Goal: Task Accomplishment & Management: Manage account settings

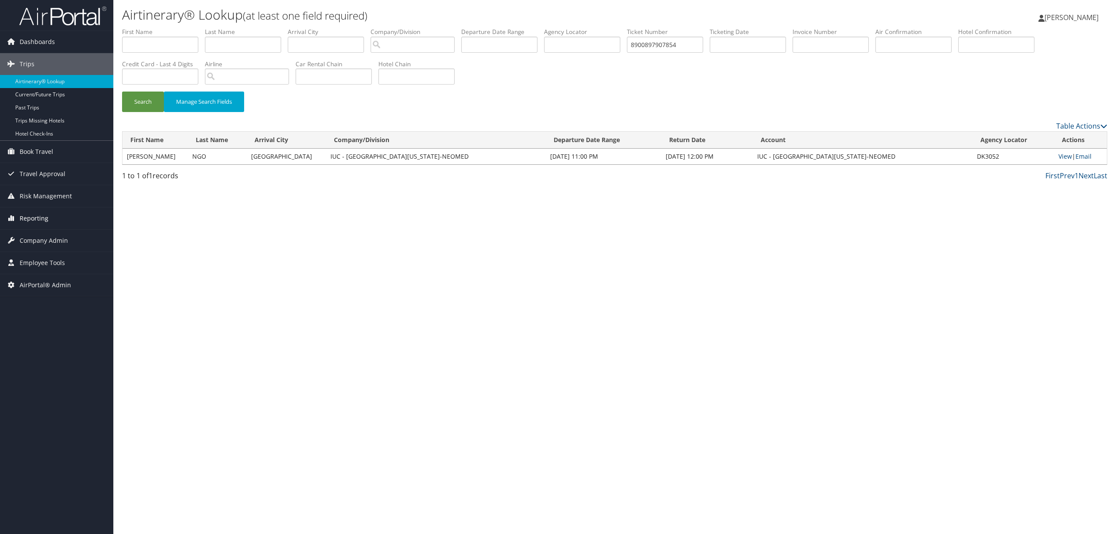
click at [44, 221] on span "Reporting" at bounding box center [34, 218] width 29 height 22
click at [58, 295] on link "Domo" at bounding box center [56, 288] width 113 height 13
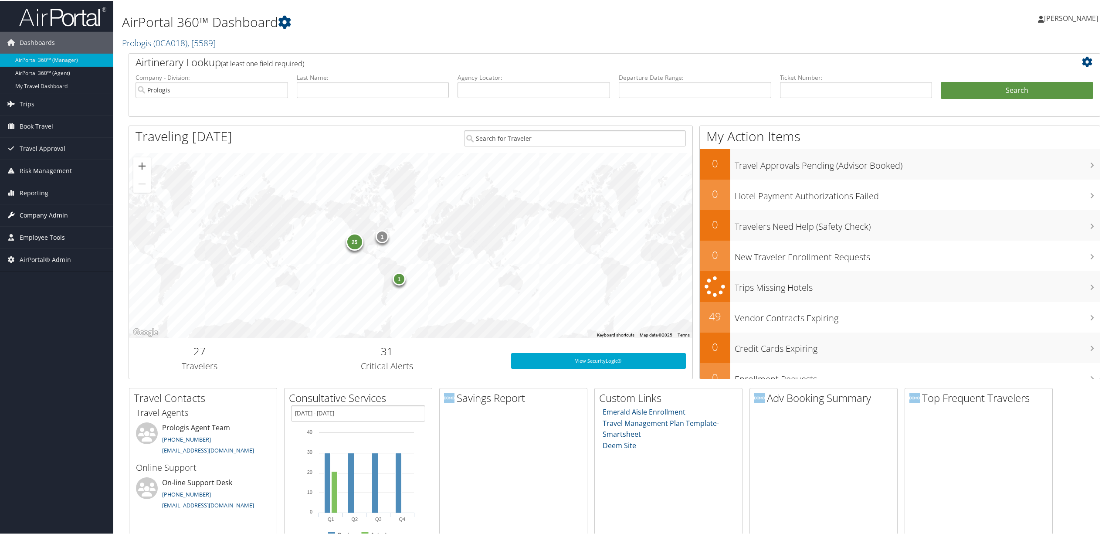
click at [48, 214] on span "Company Admin" at bounding box center [44, 215] width 48 height 22
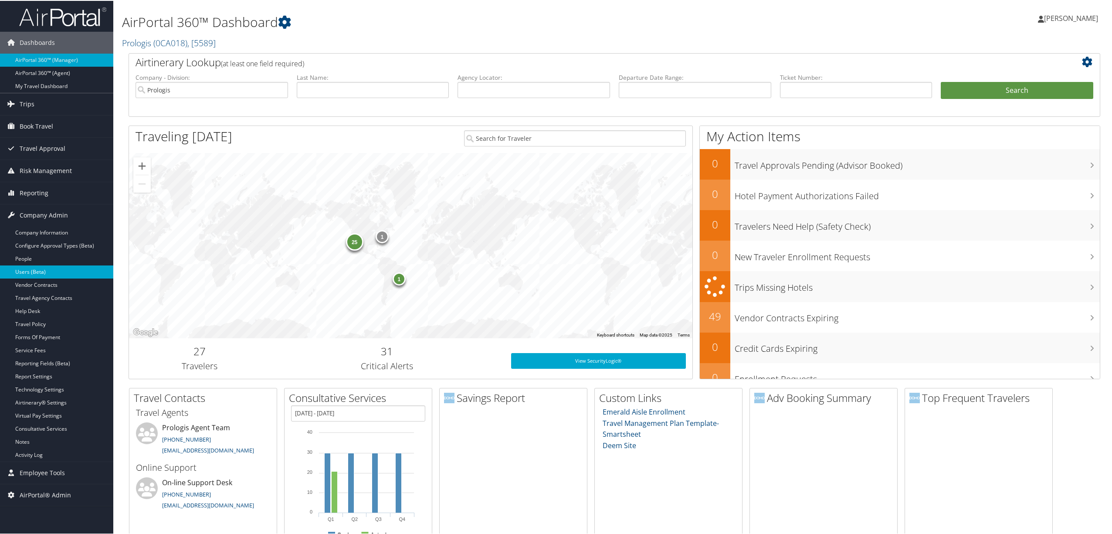
click at [51, 271] on link "Users (Beta)" at bounding box center [56, 271] width 113 height 13
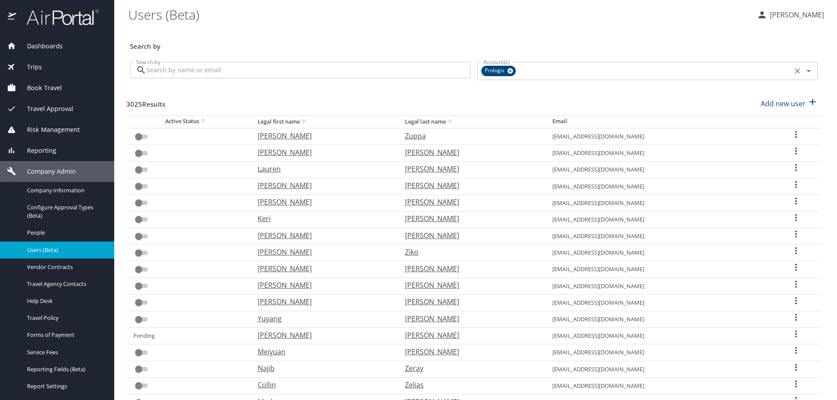
click at [507, 72] on icon at bounding box center [510, 71] width 6 height 6
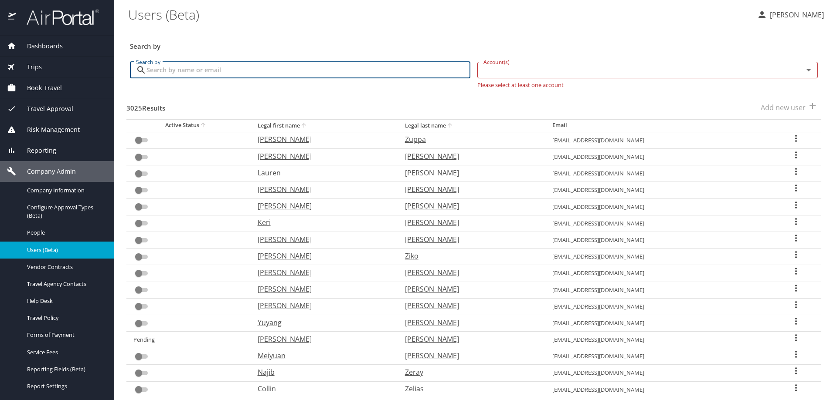
click at [296, 73] on input "Search by" at bounding box center [308, 70] width 324 height 17
type input "christopherson"
checkbox input "true"
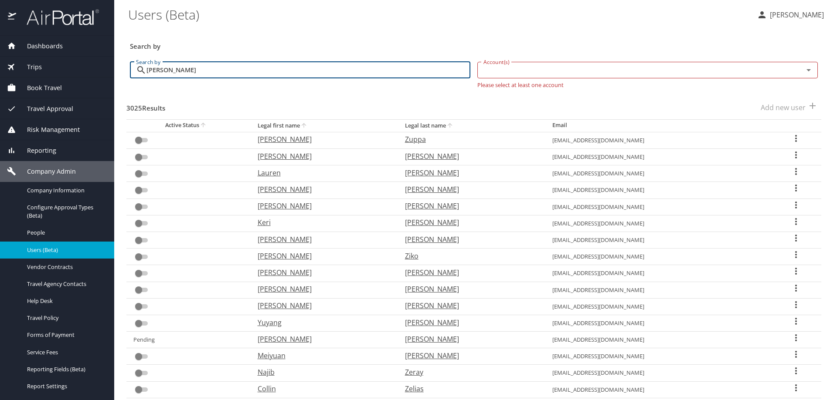
checkbox input "true"
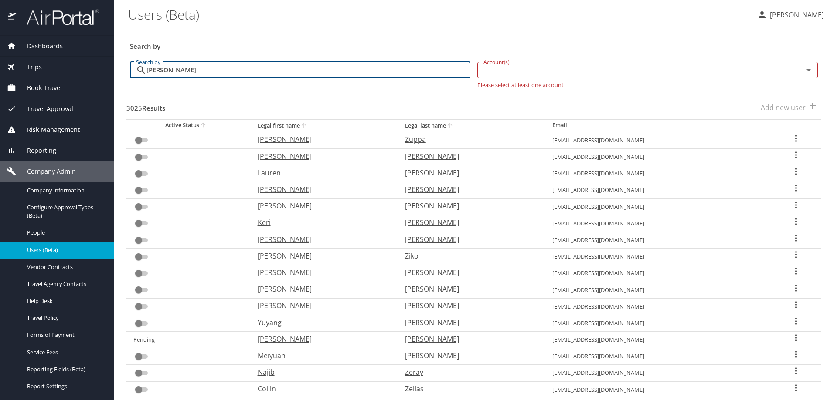
checkbox input "true"
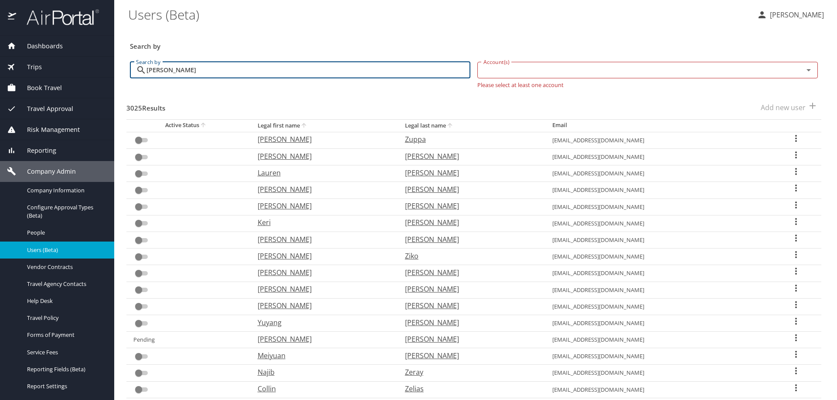
checkbox input "true"
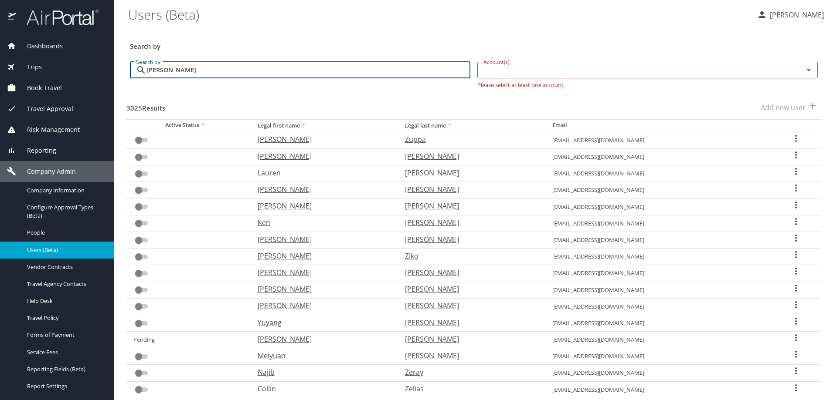
checkbox input "true"
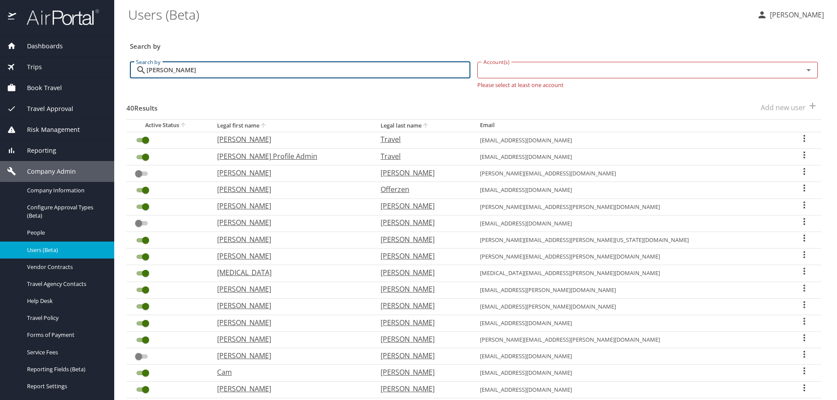
drag, startPoint x: 217, startPoint y: 72, endPoint x: 130, endPoint y: 68, distance: 86.8
click at [130, 68] on div "christopherson Search by" at bounding box center [300, 70] width 340 height 17
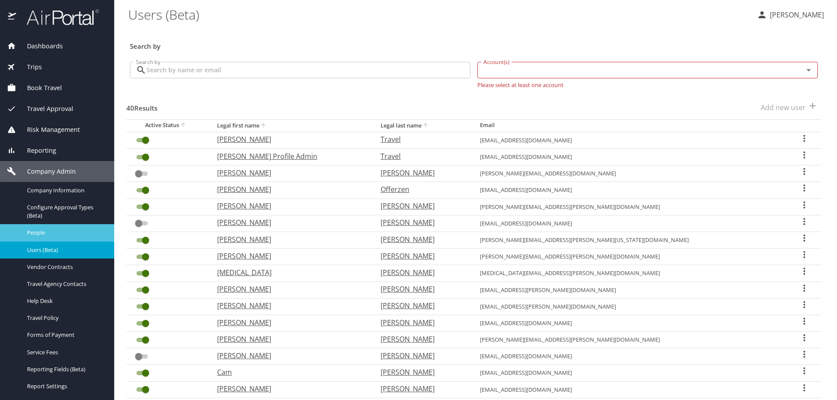
click at [56, 235] on span "People" at bounding box center [65, 233] width 77 height 8
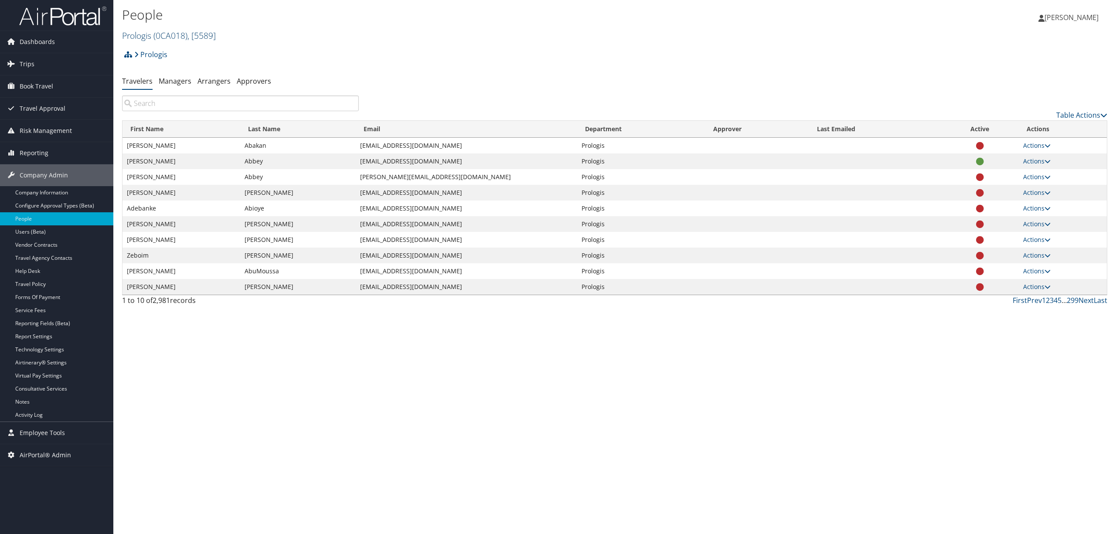
click at [134, 33] on link "Prologis ( 0CA018 ) , [ 5589 ]" at bounding box center [169, 36] width 94 height 12
click at [141, 54] on input "search" at bounding box center [179, 52] width 115 height 16
type input "christopherson"
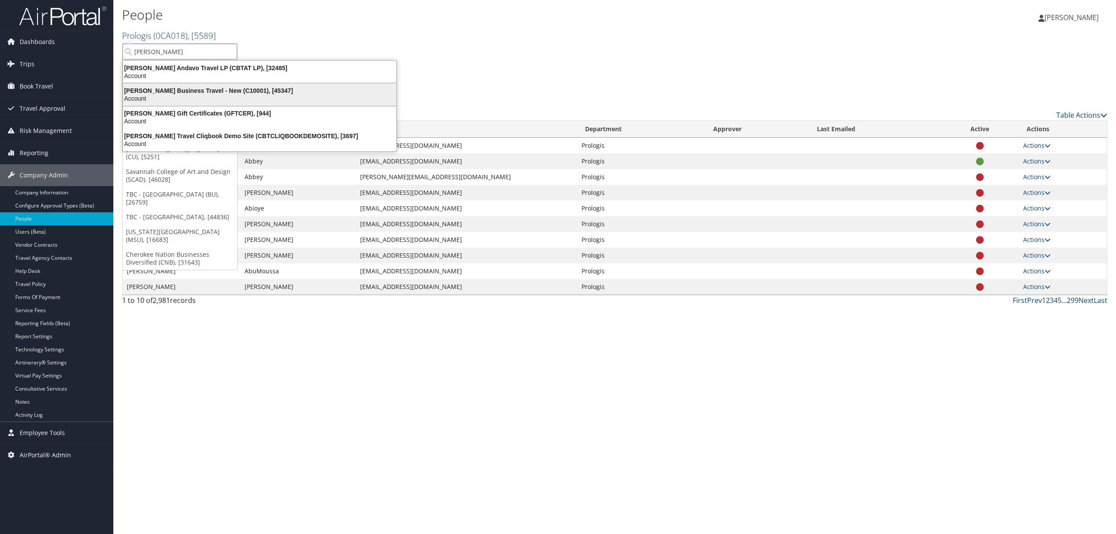
click at [187, 89] on div "Christopherson Business Travel - New (C10001), [45347]" at bounding box center [260, 91] width 284 height 8
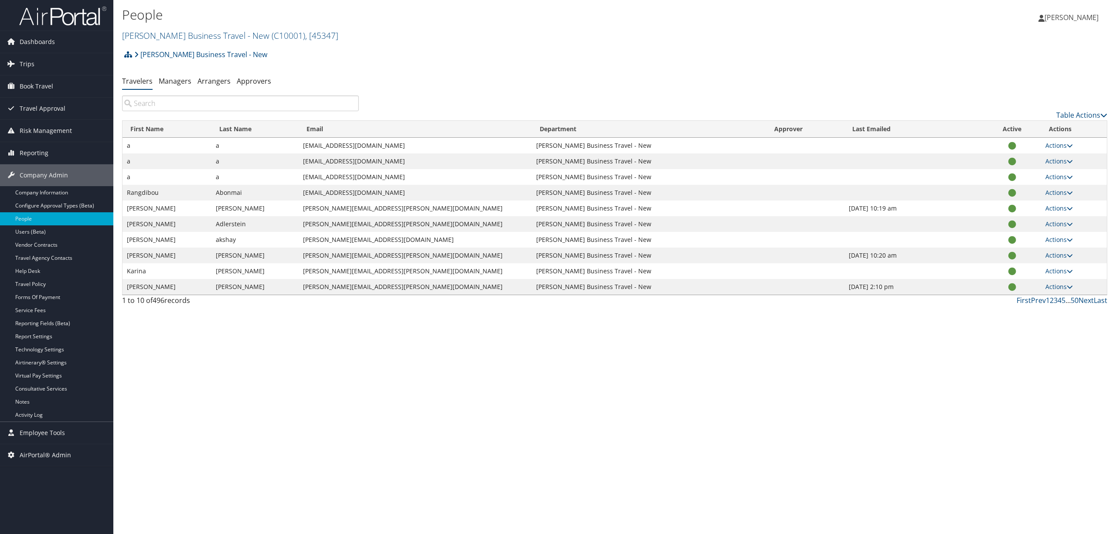
click at [187, 102] on input "search" at bounding box center [240, 103] width 237 height 16
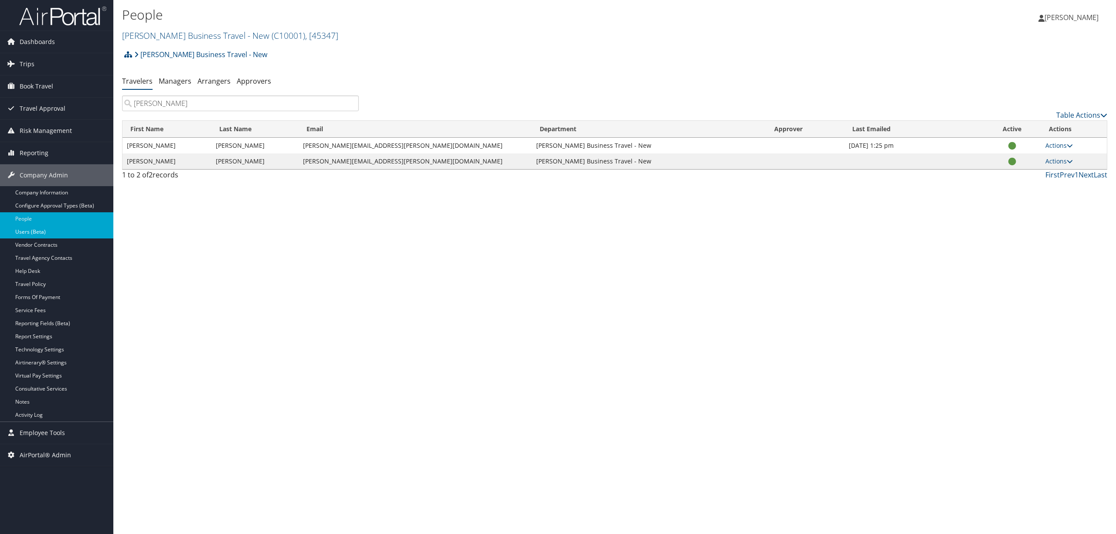
type input "[PERSON_NAME]"
click at [62, 233] on link "Users (Beta)" at bounding box center [56, 231] width 113 height 13
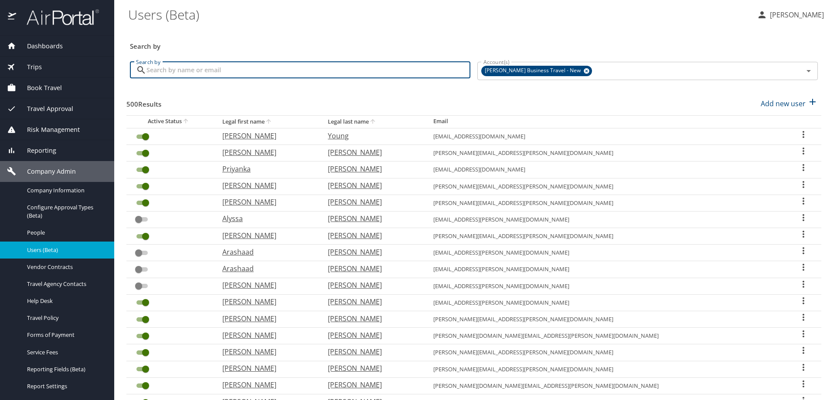
click at [187, 71] on input "Search by" at bounding box center [308, 70] width 324 height 17
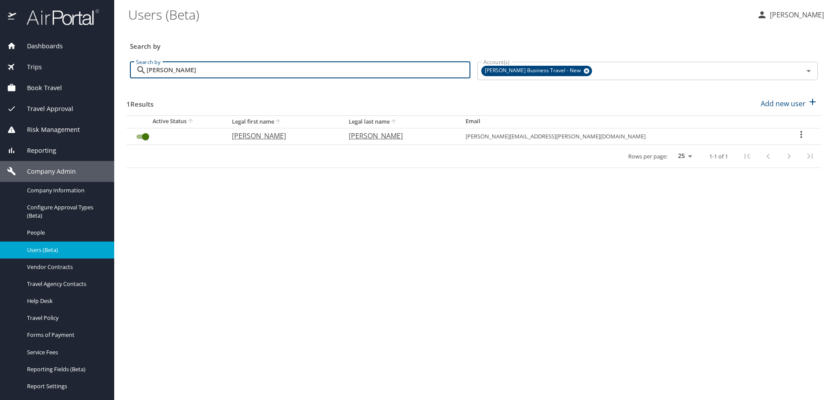
type input "[PERSON_NAME]"
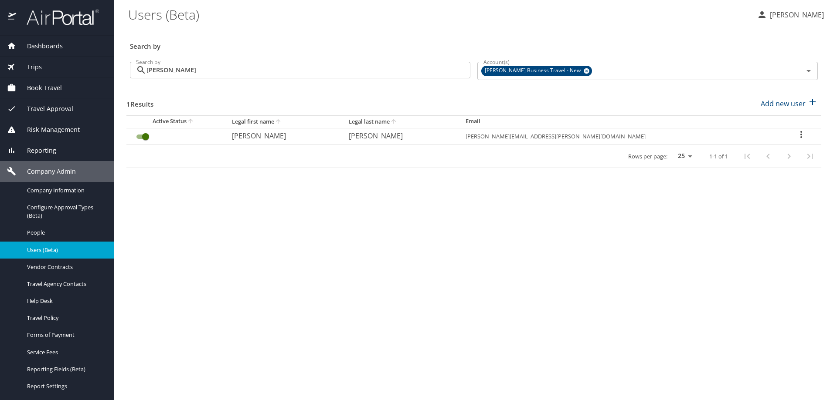
click at [432, 137] on p "[PERSON_NAME]" at bounding box center [398, 136] width 99 height 10
select select "US"
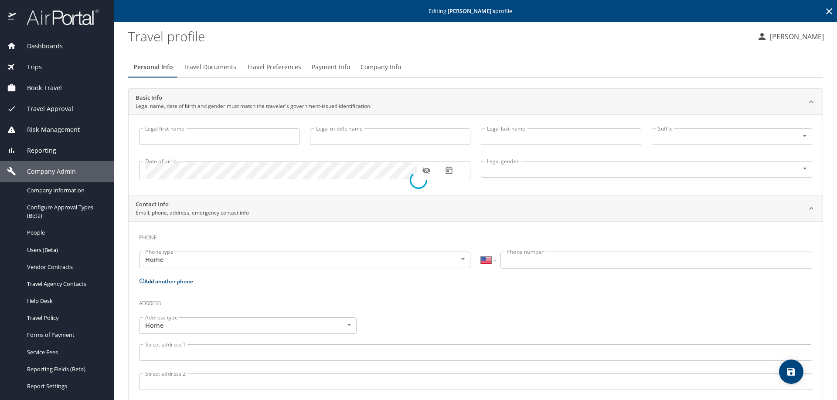
type input "[PERSON_NAME]"
type input "Pizzella"
type input "Female"
select select "US"
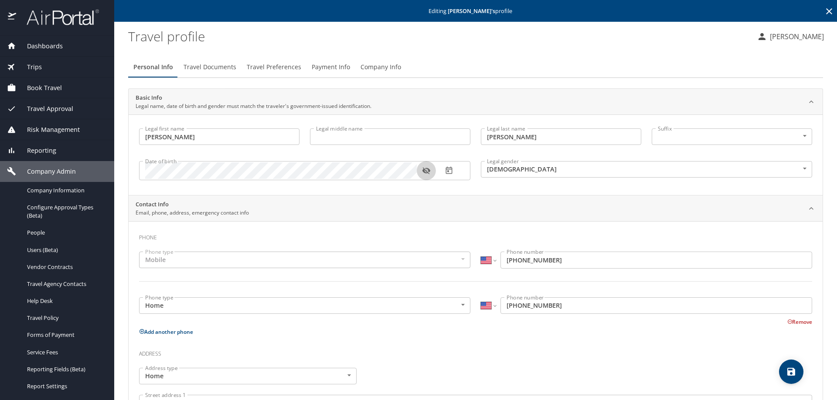
click at [427, 172] on icon "button" at bounding box center [426, 171] width 8 height 7
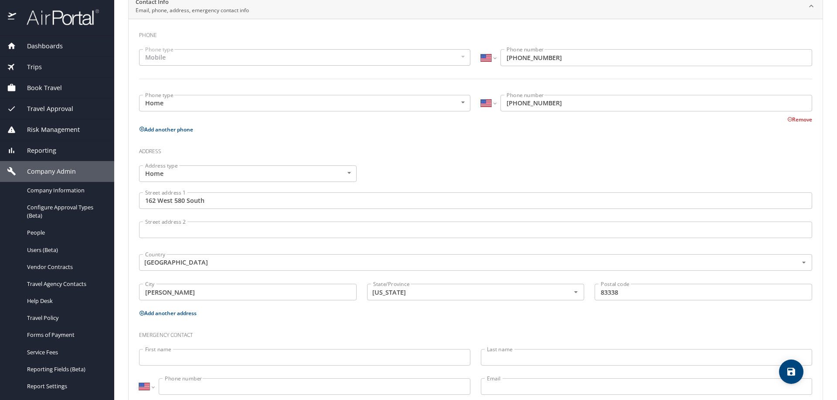
scroll to position [218, 0]
